Goal: Task Accomplishment & Management: Use online tool/utility

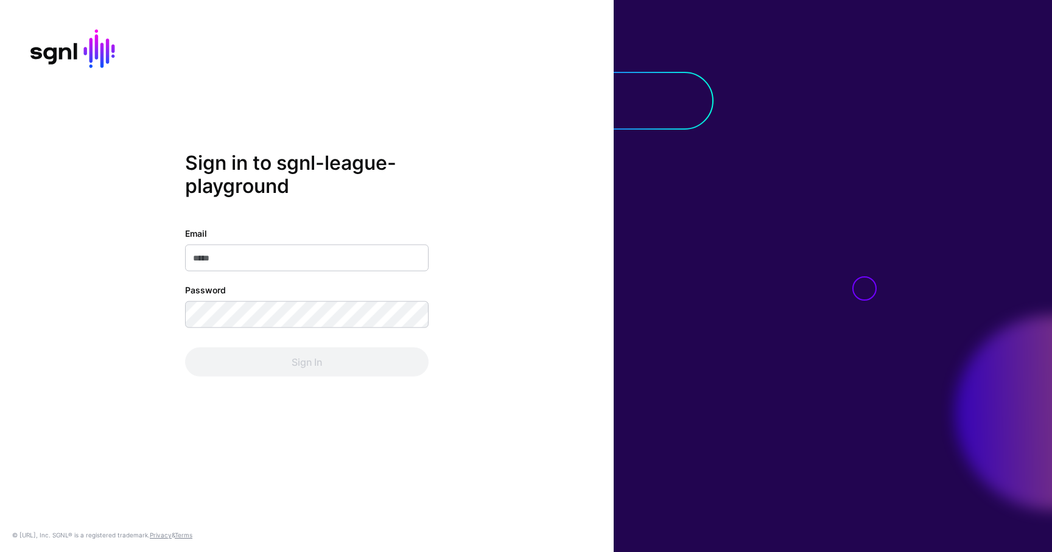
type input "**********"
click at [388, 362] on div "Sign In" at bounding box center [306, 362] width 243 height 29
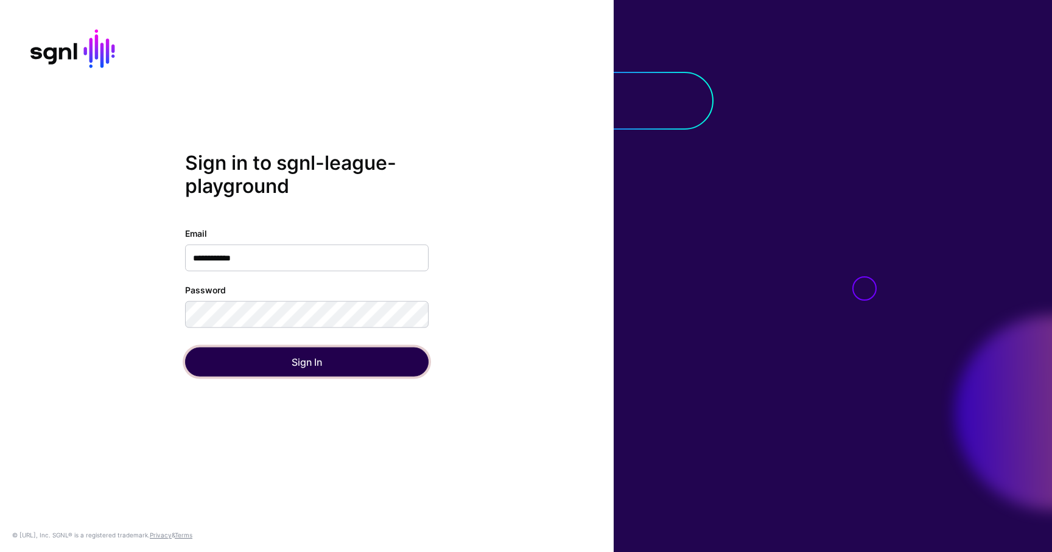
click at [388, 362] on button "Sign In" at bounding box center [306, 362] width 243 height 29
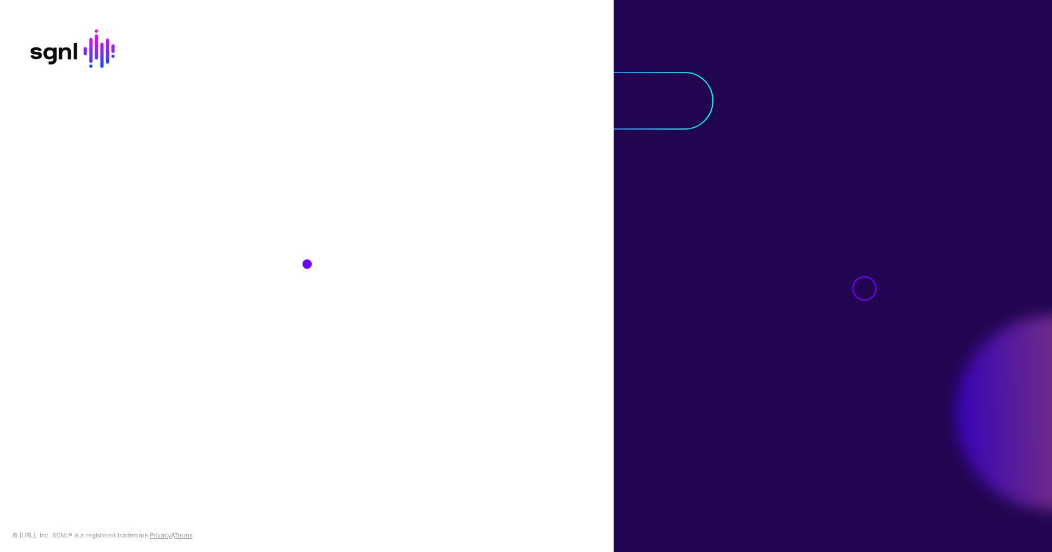
click at [388, 362] on div "© [URL], Inc. SGNL® is a registered trademark. Privacy & Terms" at bounding box center [307, 276] width 614 height 552
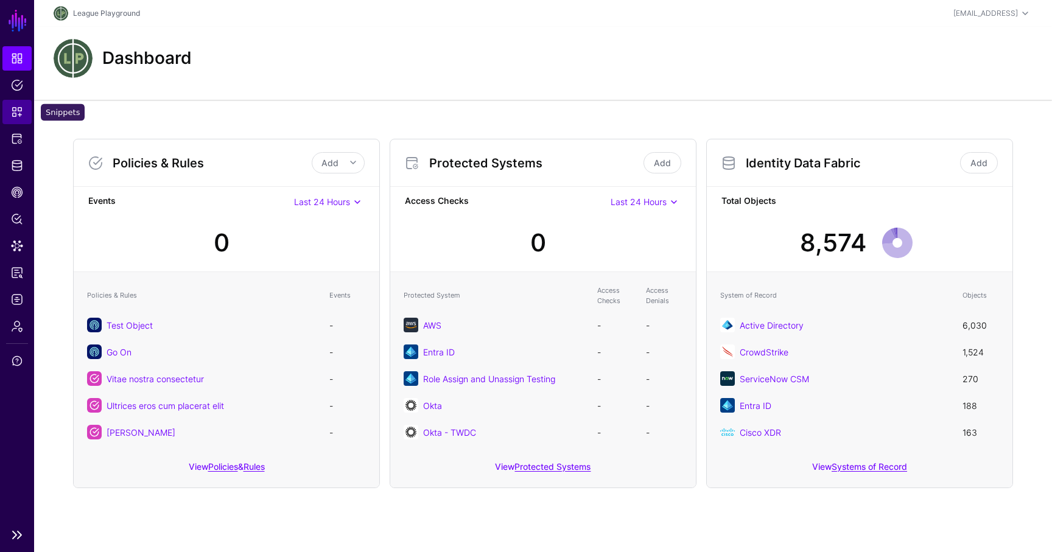
click at [17, 111] on span "Snippets" at bounding box center [17, 112] width 12 height 12
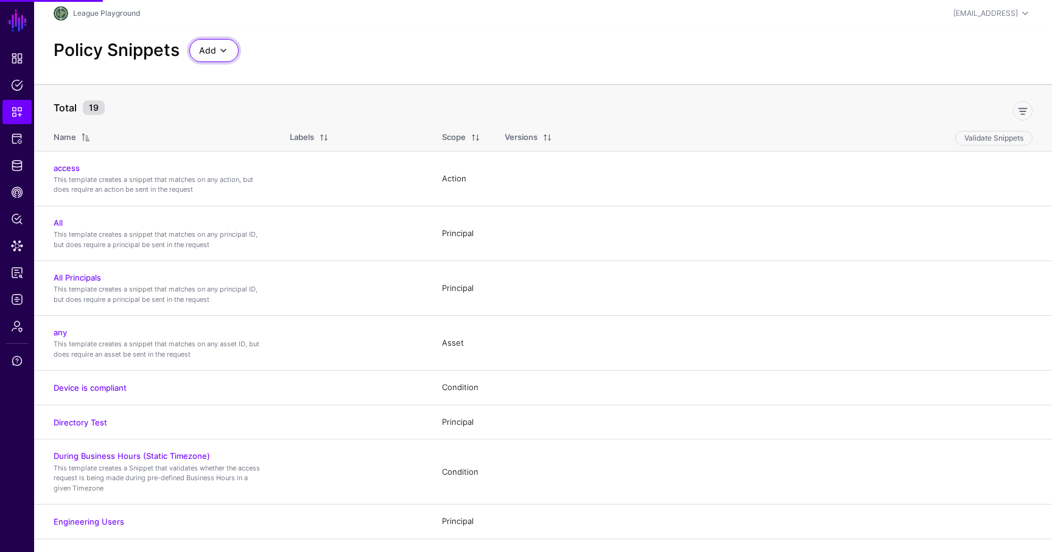
click at [226, 50] on span at bounding box center [223, 50] width 15 height 15
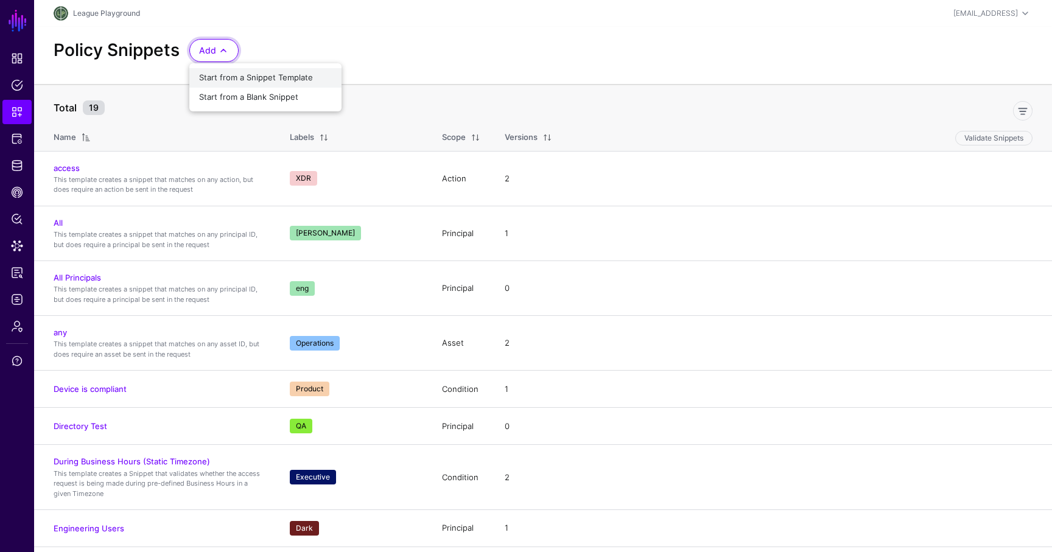
click at [256, 85] on button "Start from a Snippet Template" at bounding box center [265, 77] width 152 height 19
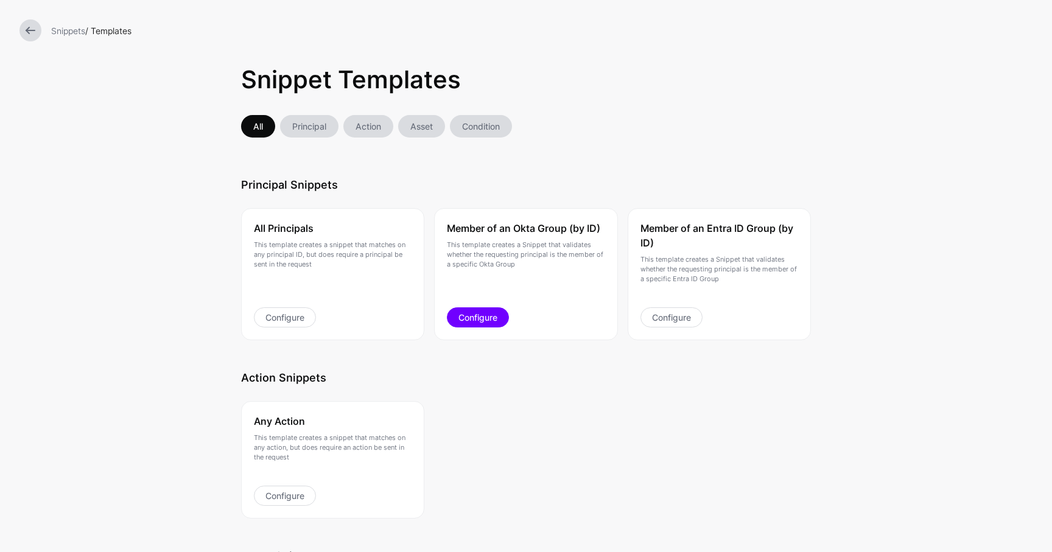
click at [486, 318] on link "Configure" at bounding box center [478, 317] width 62 height 20
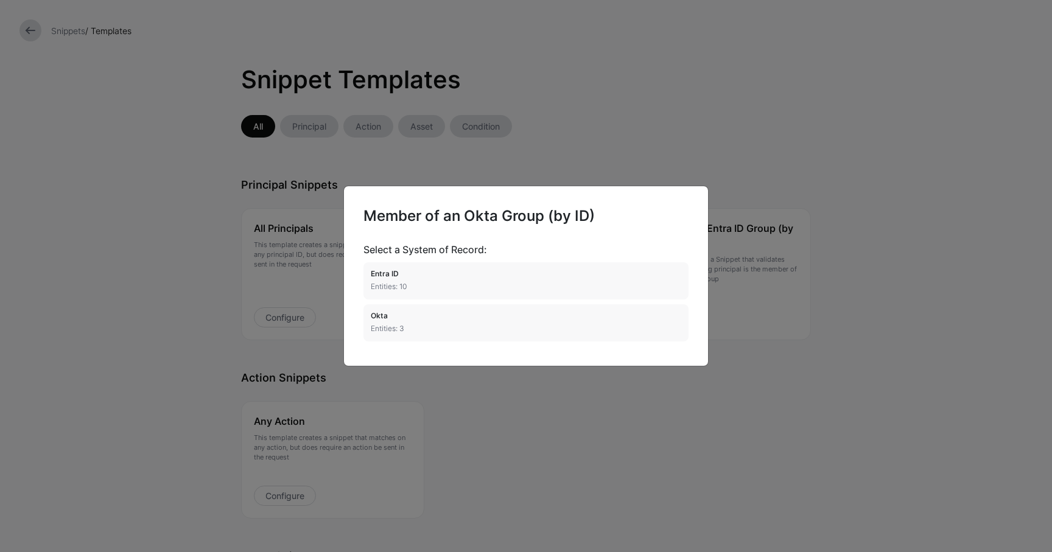
click at [522, 396] on ngb-modal-window "Member of an Okta Group (by ID) Select a System of Record: Entra ID Entities: 1…" at bounding box center [526, 276] width 1052 height 552
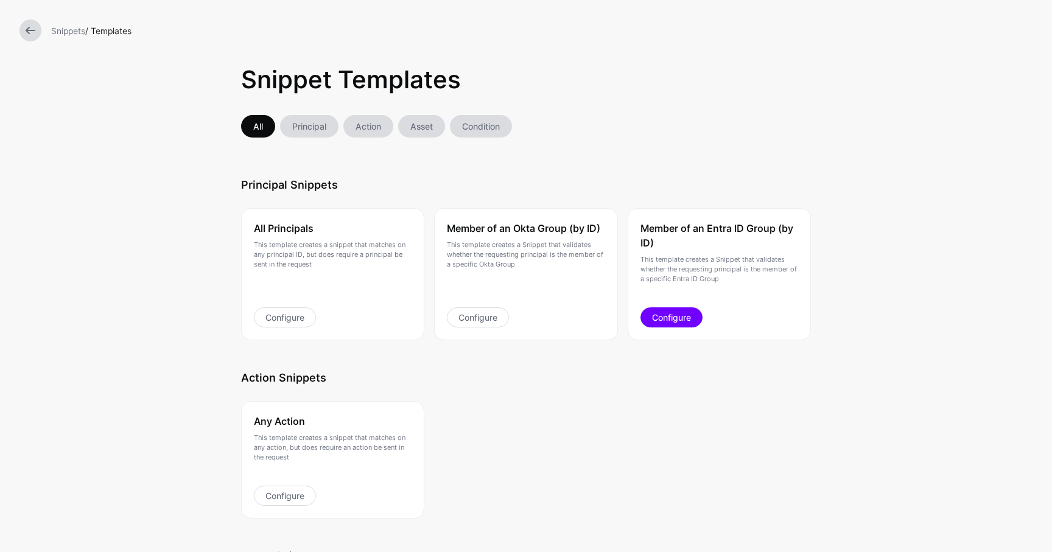
click at [661, 322] on link "Configure" at bounding box center [671, 317] width 62 height 20
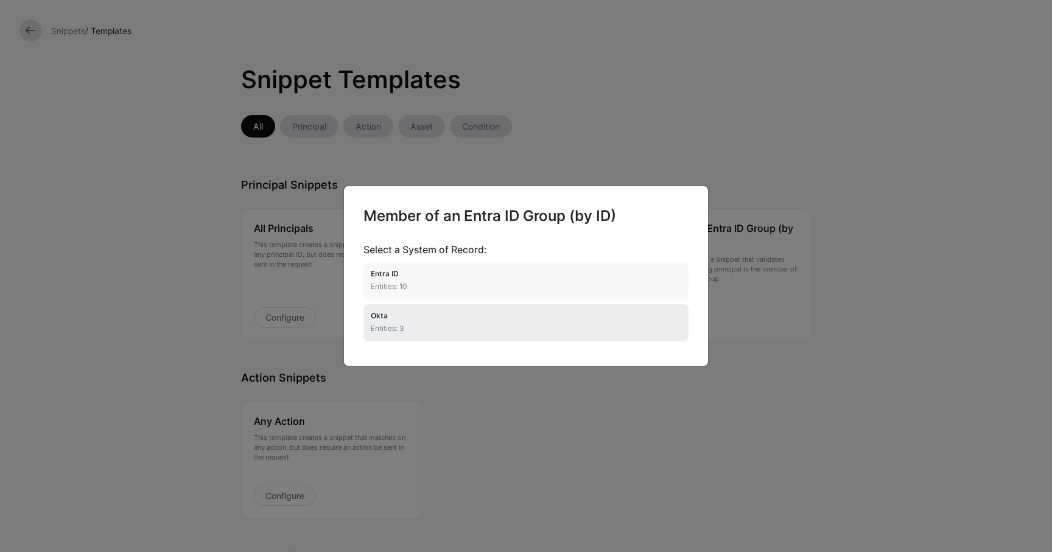
click at [590, 320] on h4 "Okta" at bounding box center [526, 316] width 310 height 9
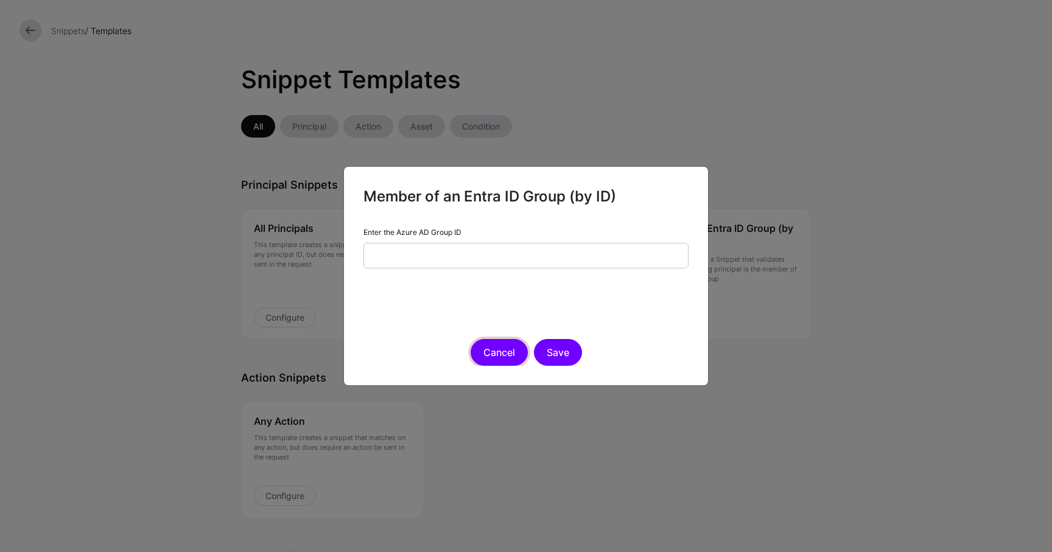
click at [511, 348] on button "Cancel" at bounding box center [499, 352] width 57 height 27
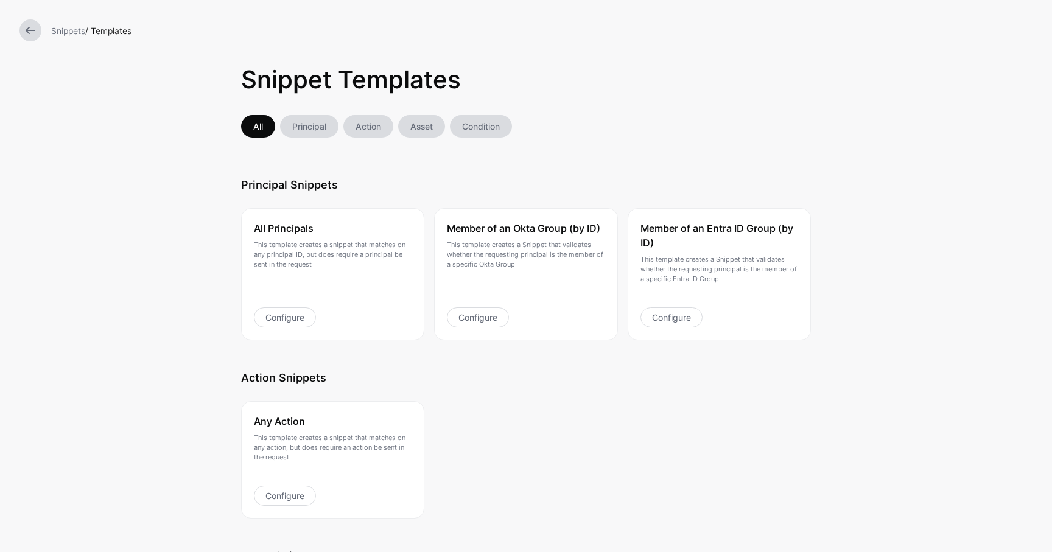
click at [537, 396] on div "Any Action This template creates a snippet that matches on any action, but does…" at bounding box center [525, 454] width 579 height 127
click at [492, 321] on link "Configure" at bounding box center [478, 317] width 62 height 20
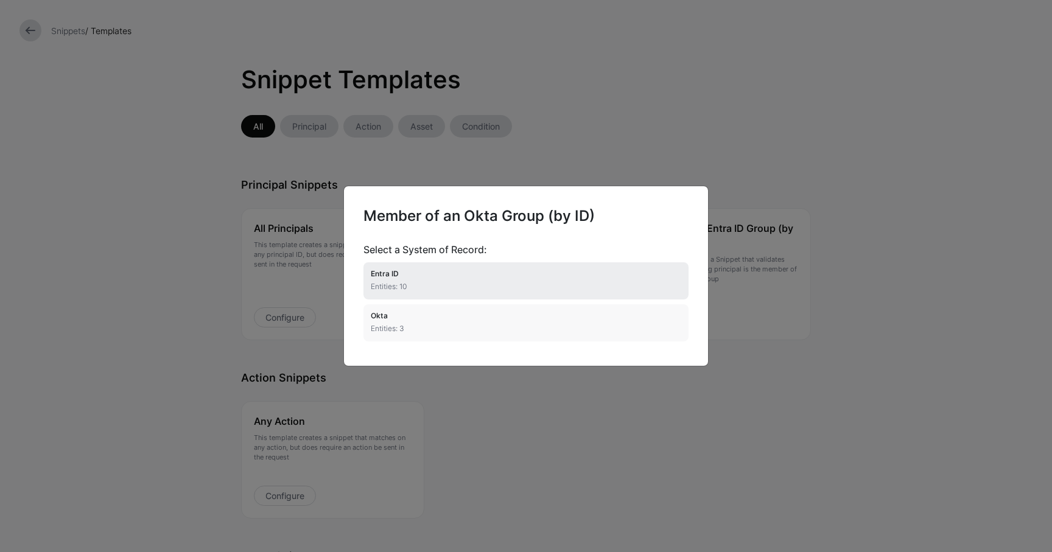
click at [488, 278] on li "Entra ID Entities: 10" at bounding box center [525, 280] width 325 height 37
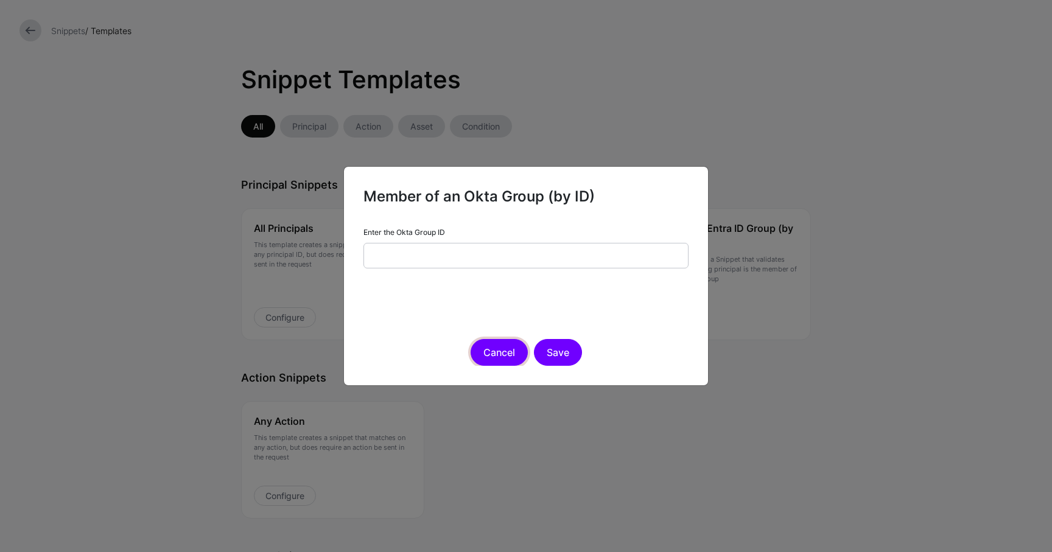
click at [494, 363] on button "Cancel" at bounding box center [499, 352] width 57 height 27
